Goal: Task Accomplishment & Management: Use online tool/utility

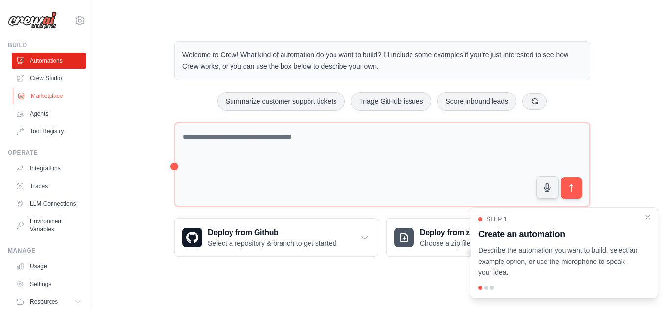
click at [58, 97] on link "Marketplace" at bounding box center [50, 96] width 74 height 16
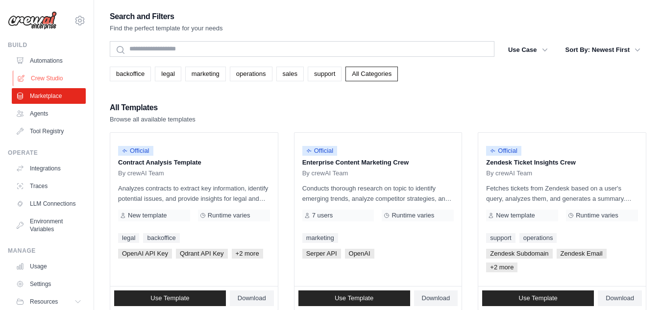
click at [58, 74] on link "Crew Studio" at bounding box center [50, 79] width 74 height 16
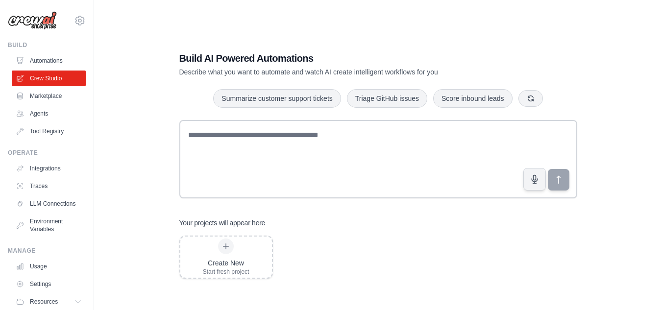
click at [60, 58] on link "Automations" at bounding box center [49, 61] width 74 height 16
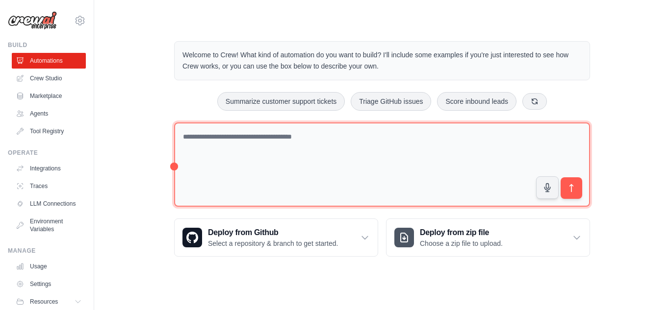
click at [429, 164] on textarea at bounding box center [382, 165] width 416 height 85
